Goal: Transaction & Acquisition: Purchase product/service

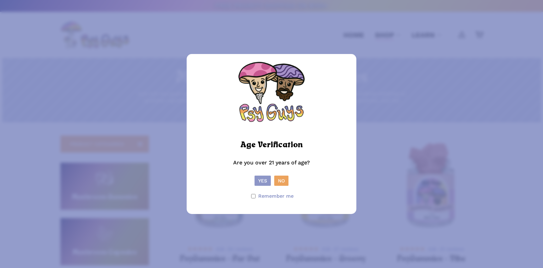
click at [263, 181] on button "Yes" at bounding box center [263, 180] width 16 height 10
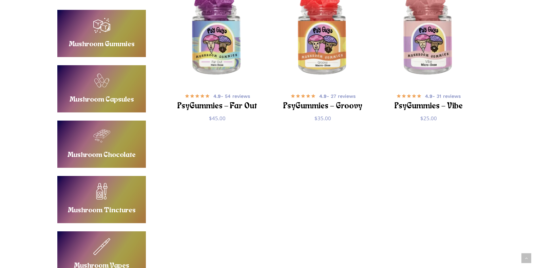
scroll to position [170, 0]
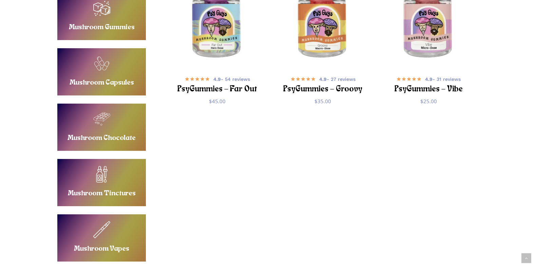
click at [128, 74] on link "Buy Mushroom Capsules" at bounding box center [101, 71] width 89 height 47
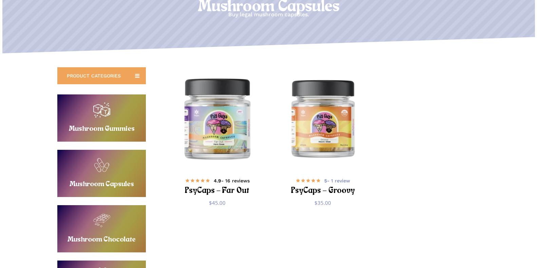
scroll to position [136, 0]
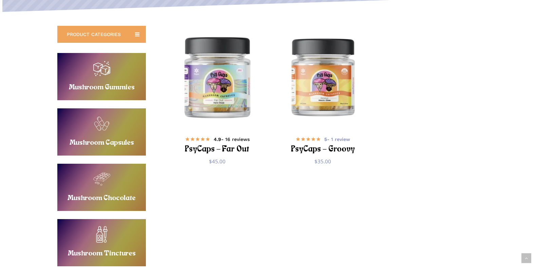
click at [238, 138] on span "4.9 - 16 reviews" at bounding box center [232, 139] width 36 height 7
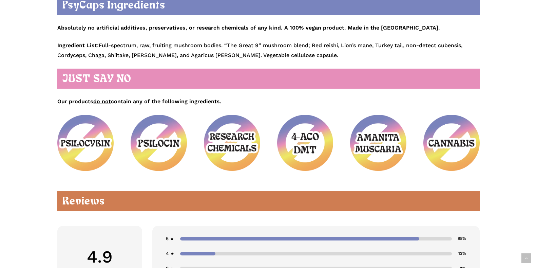
scroll to position [848, 0]
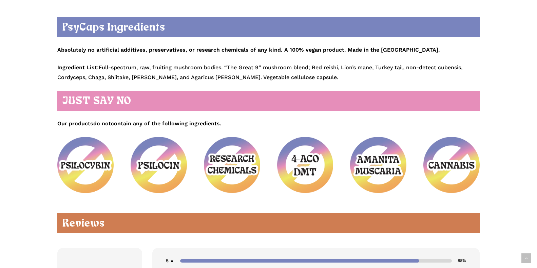
click at [396, 41] on p "Absolutely no artificial additives, preservatives, or research chemicals of any…" at bounding box center [268, 50] width 423 height 25
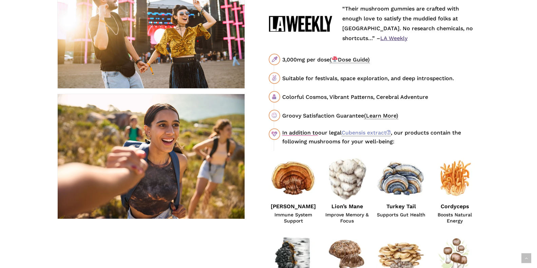
scroll to position [339, 0]
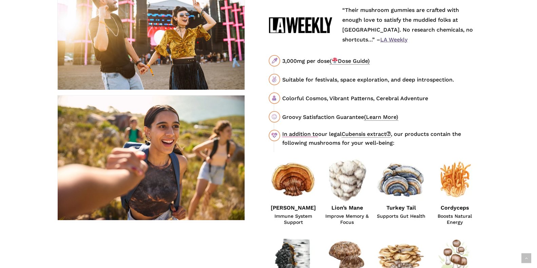
click at [359, 136] on link "Cubensis extract" at bounding box center [366, 134] width 49 height 7
